Goal: Communication & Community: Answer question/provide support

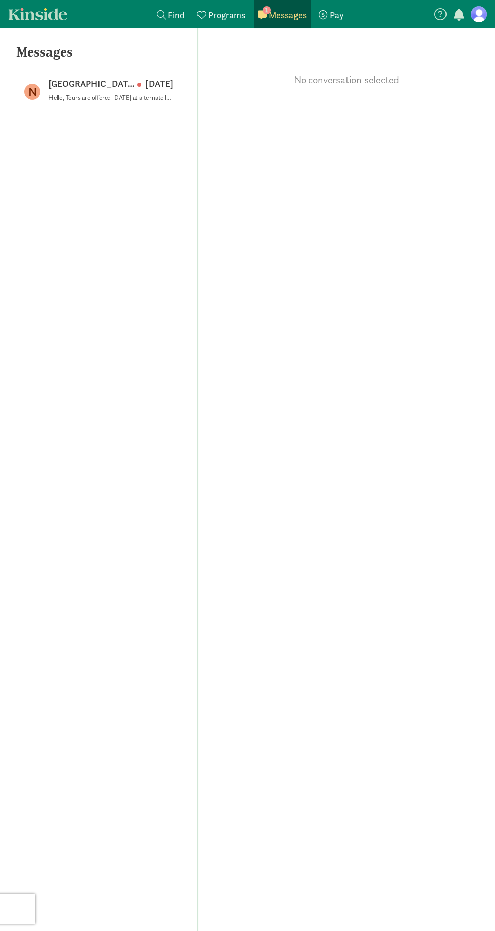
click at [100, 88] on p "[GEOGRAPHIC_DATA] ([GEOGRAPHIC_DATA])" at bounding box center [92, 84] width 89 height 12
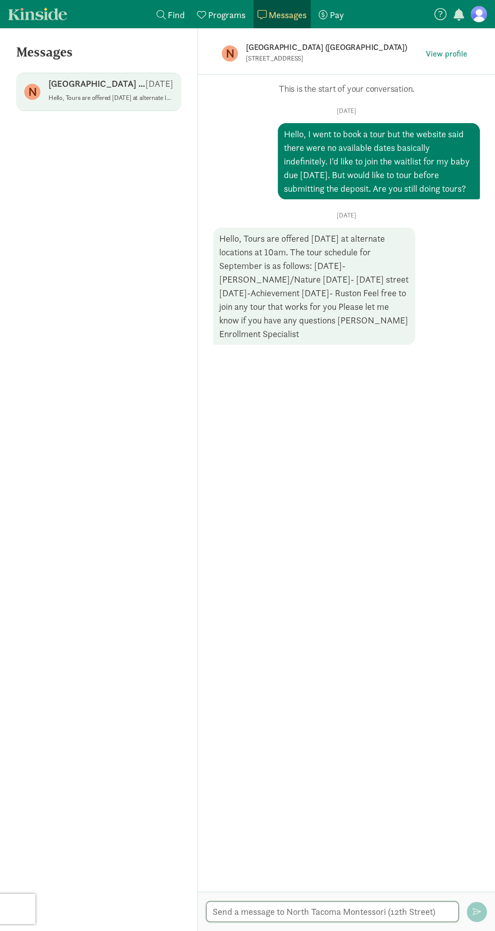
click at [379, 922] on textarea at bounding box center [332, 911] width 252 height 21
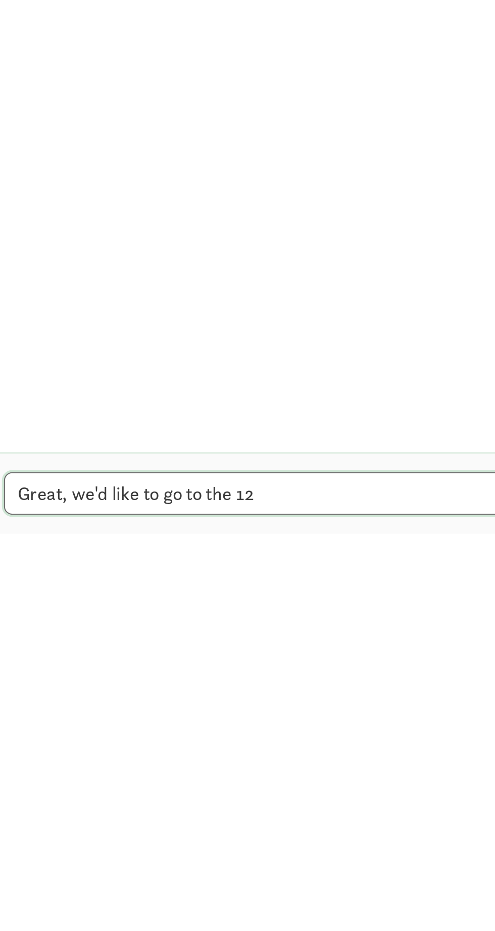
scroll to position [64, 0]
click at [375, 901] on textarea "Great, we'd like to go to the 12" at bounding box center [332, 911] width 252 height 21
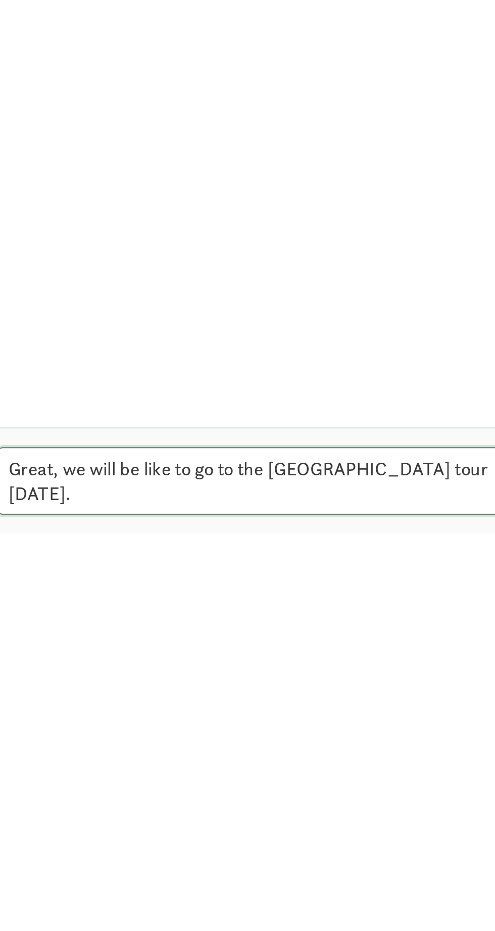
click at [309, 889] on textarea "Great, we will be like to go to the [GEOGRAPHIC_DATA] tour [DATE]." at bounding box center [332, 905] width 252 height 33
click at [300, 889] on textarea "Great, we will be like to go to the [GEOGRAPHIC_DATA] tour [DATE]." at bounding box center [332, 905] width 252 height 33
click at [287, 889] on textarea "Great, we will be l go to the [GEOGRAPHIC_DATA] tour [DATE]." at bounding box center [332, 905] width 252 height 33
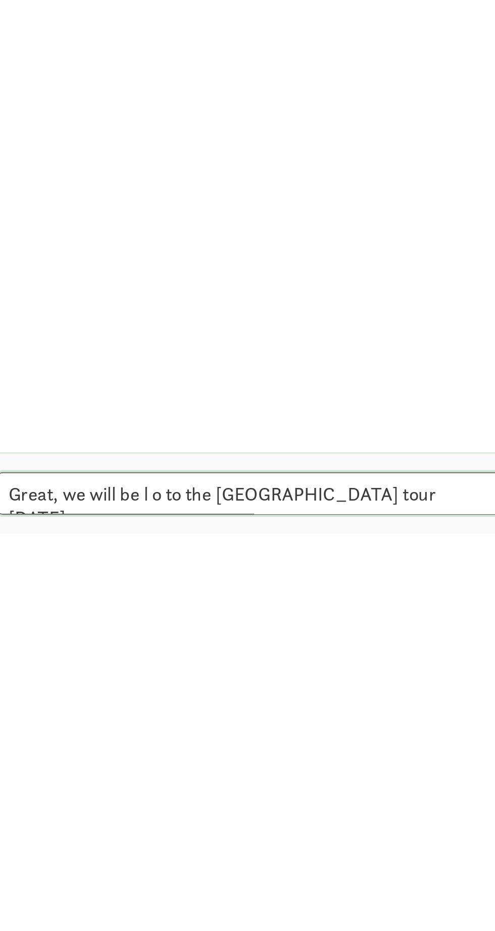
click at [284, 901] on textarea "Great, we will be l o to the [GEOGRAPHIC_DATA] tour [DATE]." at bounding box center [332, 911] width 252 height 21
click at [291, 901] on textarea "Great, we will be l o to the [GEOGRAPHIC_DATA] tour [DATE]." at bounding box center [332, 911] width 252 height 21
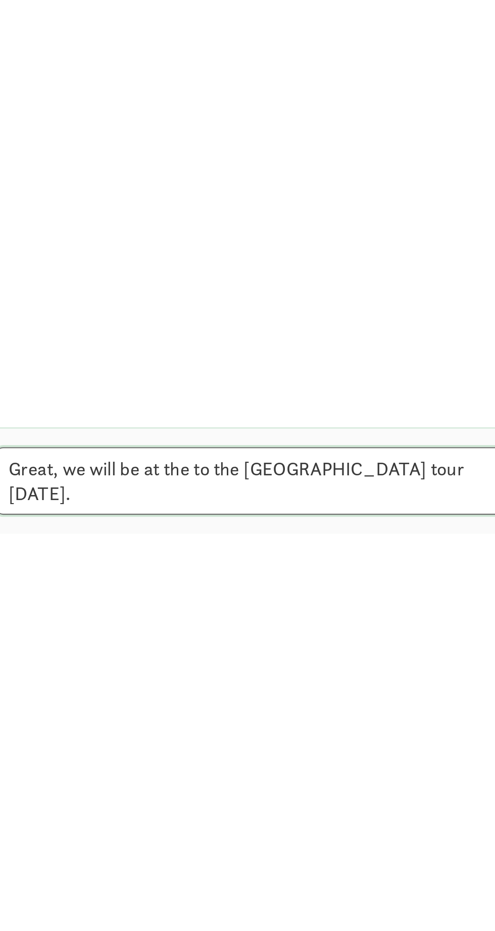
click at [314, 889] on textarea "Great, we will be at the to the [GEOGRAPHIC_DATA] tour [DATE]." at bounding box center [332, 905] width 252 height 33
click at [323, 889] on textarea "Great, we will be at the to the [GEOGRAPHIC_DATA] tour [DATE]." at bounding box center [332, 905] width 252 height 33
click at [322, 889] on textarea "Great, we will be at the to the [GEOGRAPHIC_DATA] tour [DATE]." at bounding box center [332, 905] width 252 height 33
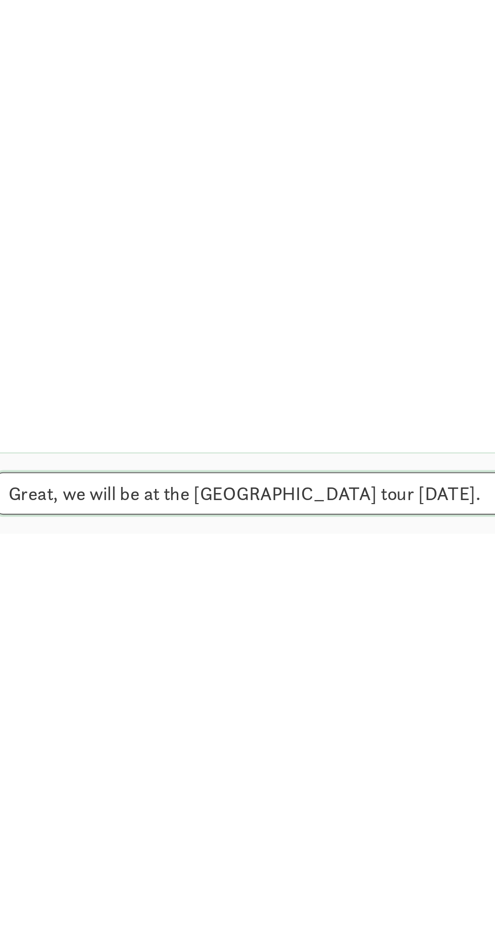
click at [441, 901] on textarea "Great, we will be at the [GEOGRAPHIC_DATA] tour [DATE]." at bounding box center [332, 911] width 252 height 21
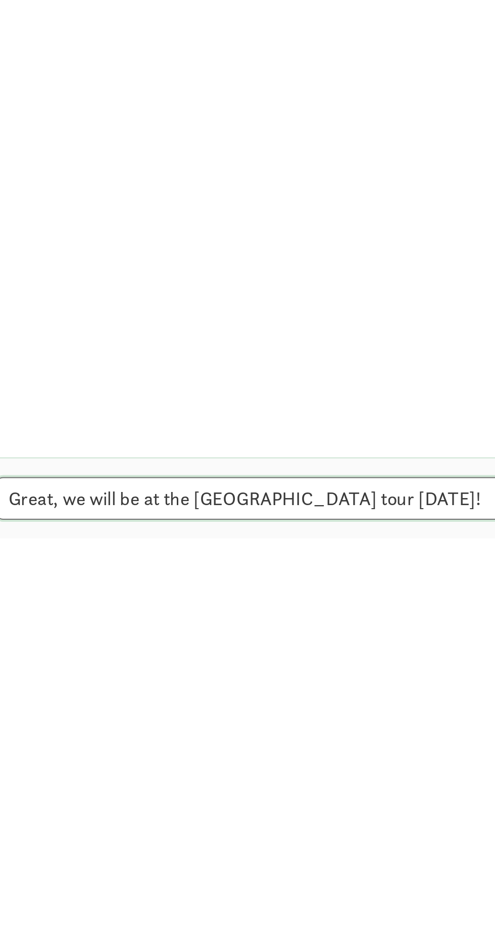
type textarea "Great, we will be at the [GEOGRAPHIC_DATA] tour [DATE]!"
click at [400, 892] on div "[GEOGRAPHIC_DATA] ([GEOGRAPHIC_DATA]) [STREET_ADDRESS] View profile Opps, somet…" at bounding box center [346, 479] width 297 height 903
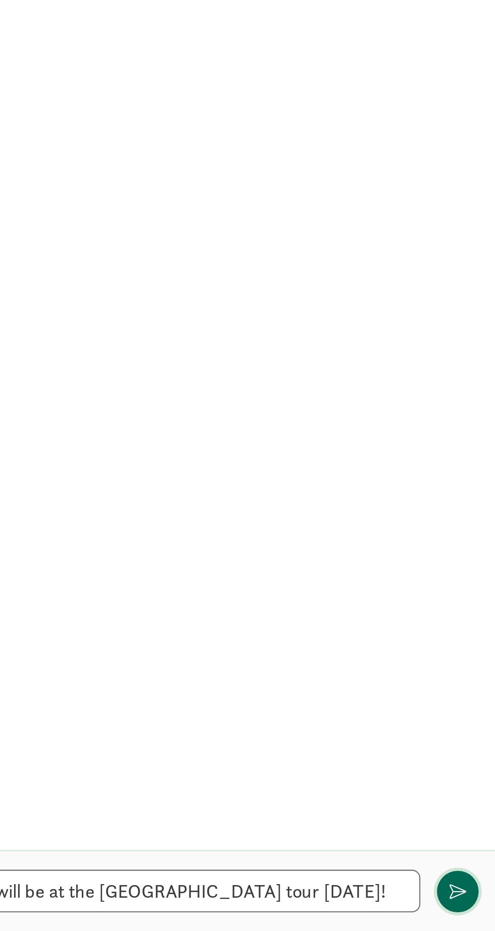
click at [472, 908] on span "button" at bounding box center [476, 912] width 8 height 8
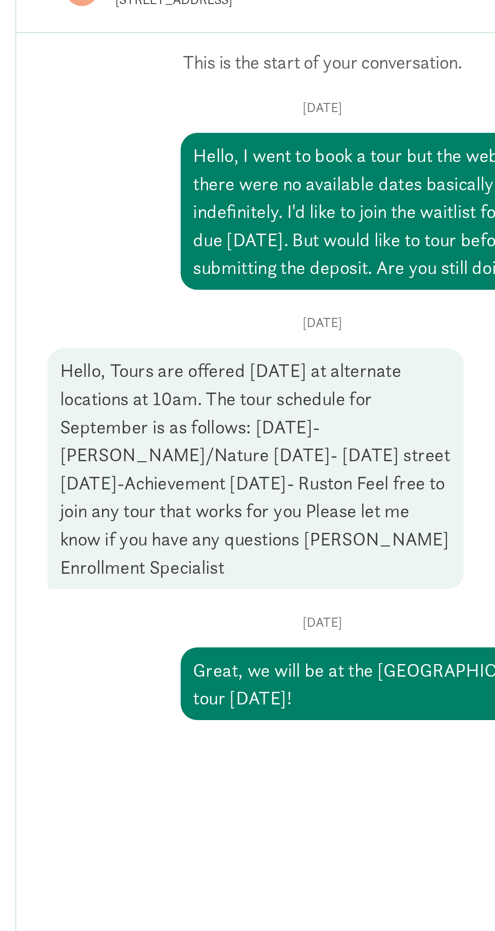
scroll to position [72, 0]
